Goal: Transaction & Acquisition: Purchase product/service

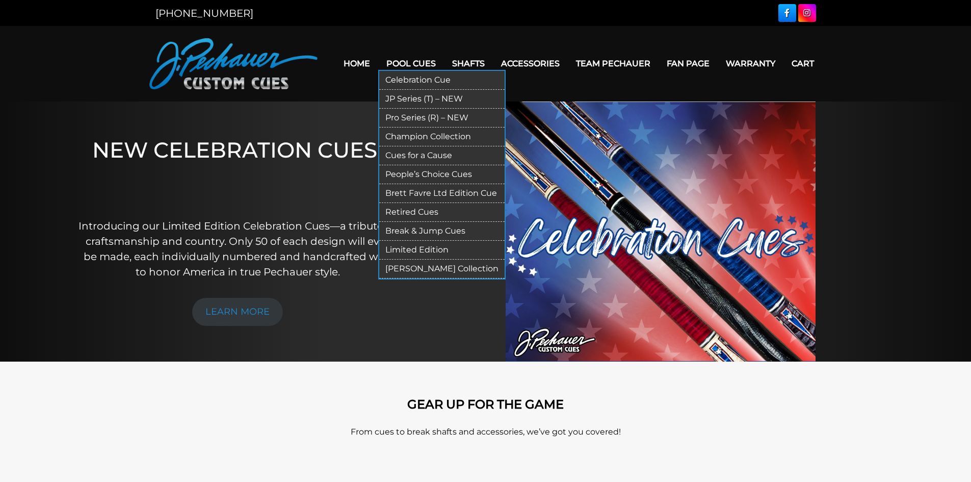
click at [411, 97] on link "JP Series (T) – NEW" at bounding box center [441, 99] width 125 height 19
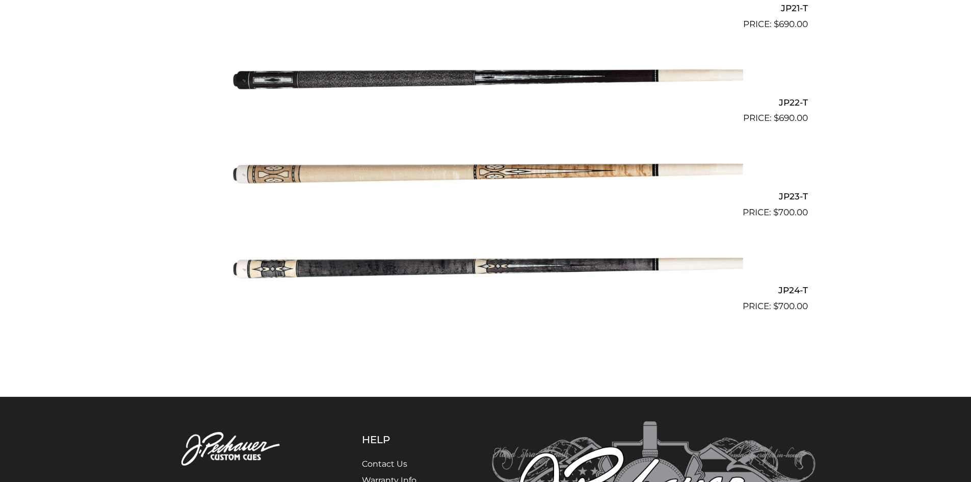
scroll to position [2286, 0]
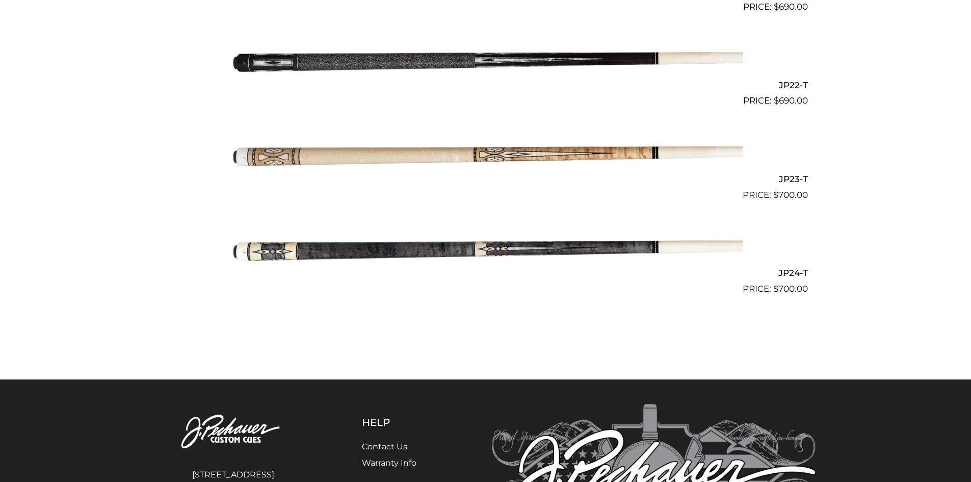
click at [594, 246] on img at bounding box center [485, 249] width 515 height 86
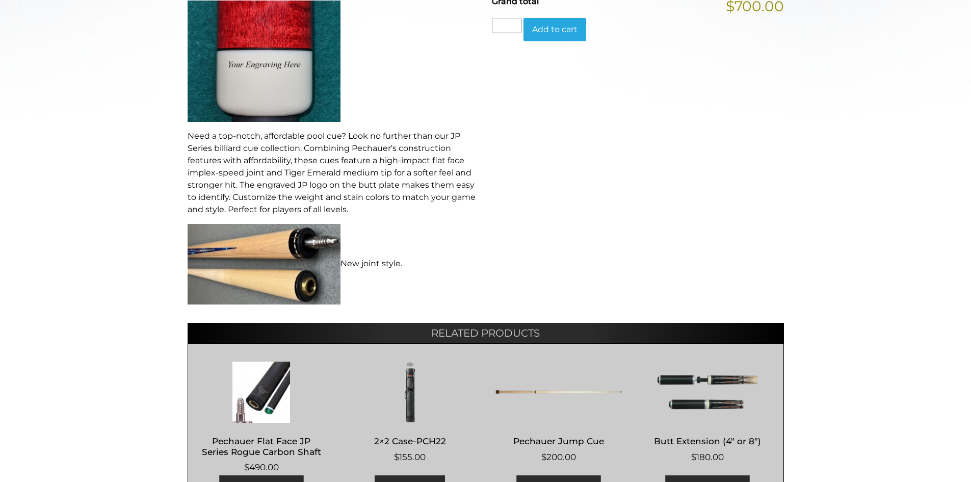
scroll to position [472, 0]
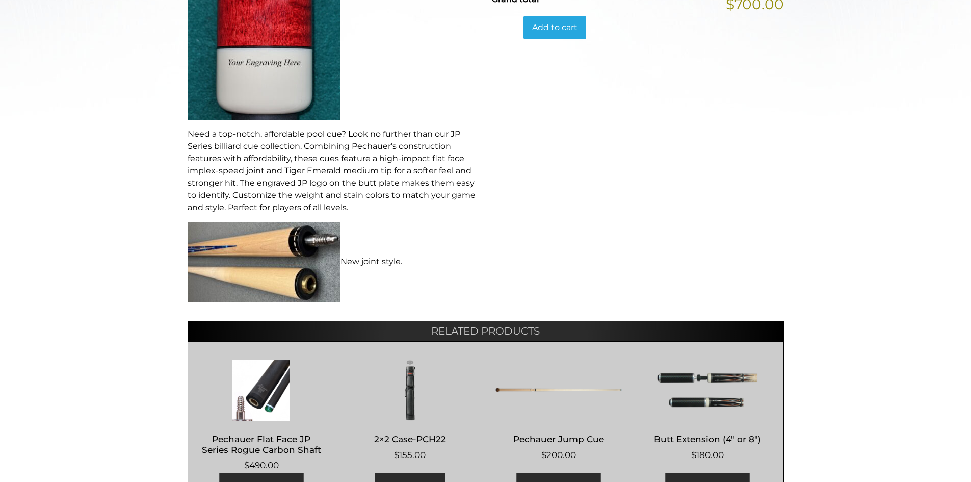
click at [308, 244] on img at bounding box center [264, 262] width 153 height 81
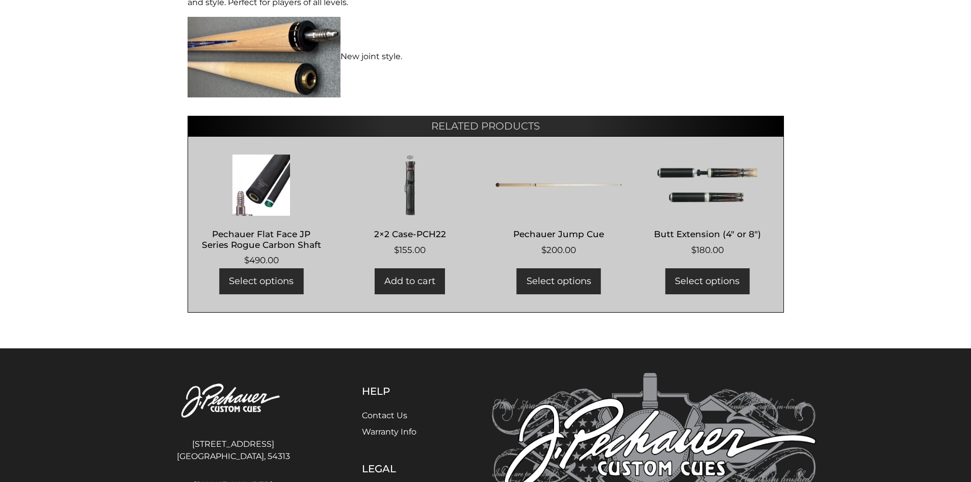
scroll to position [674, 0]
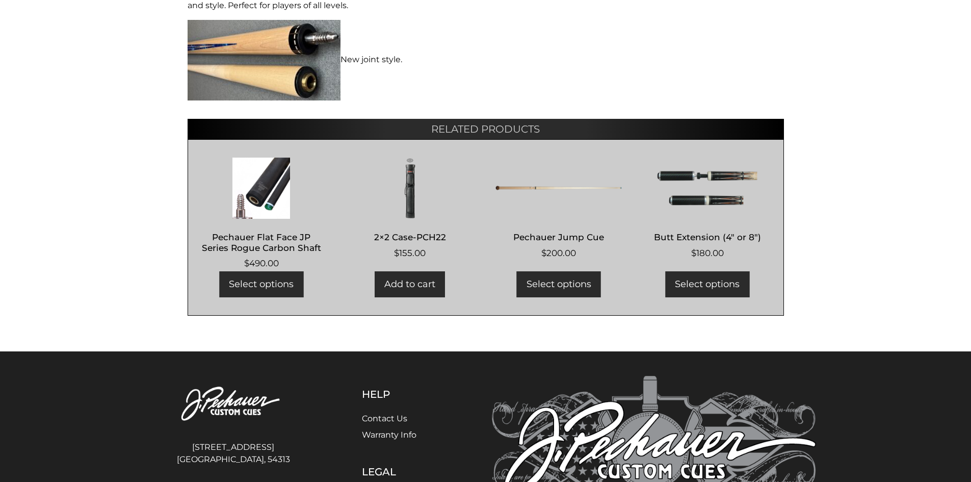
click at [245, 192] on img at bounding box center [261, 188] width 127 height 61
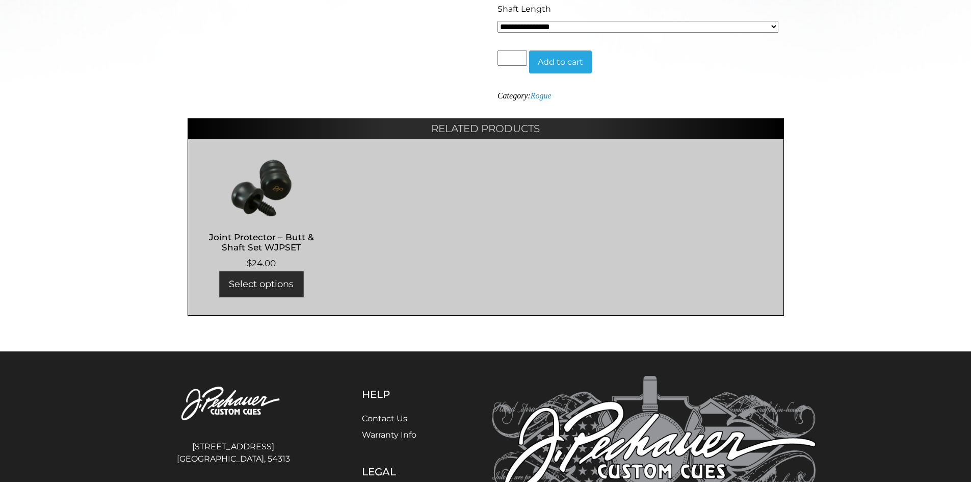
scroll to position [507, 0]
click at [273, 205] on img at bounding box center [261, 188] width 127 height 61
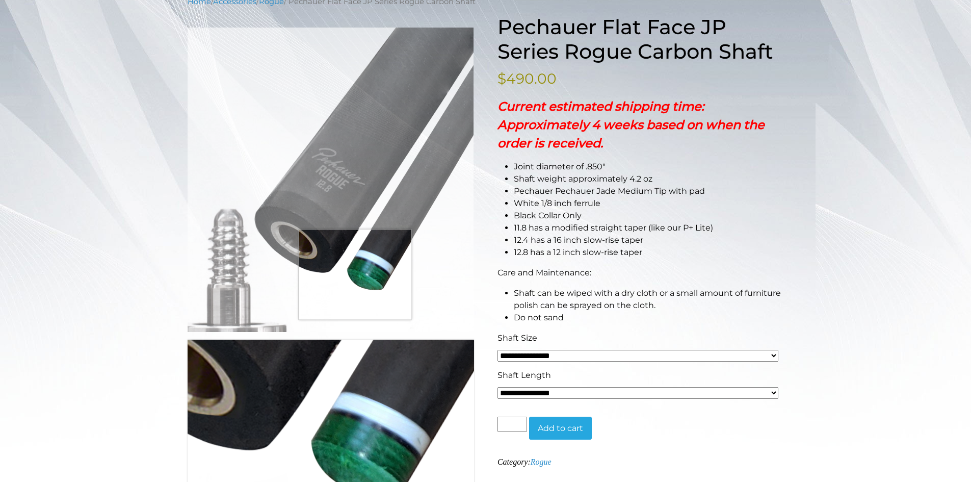
scroll to position [153, 0]
